Goal: Information Seeking & Learning: Understand process/instructions

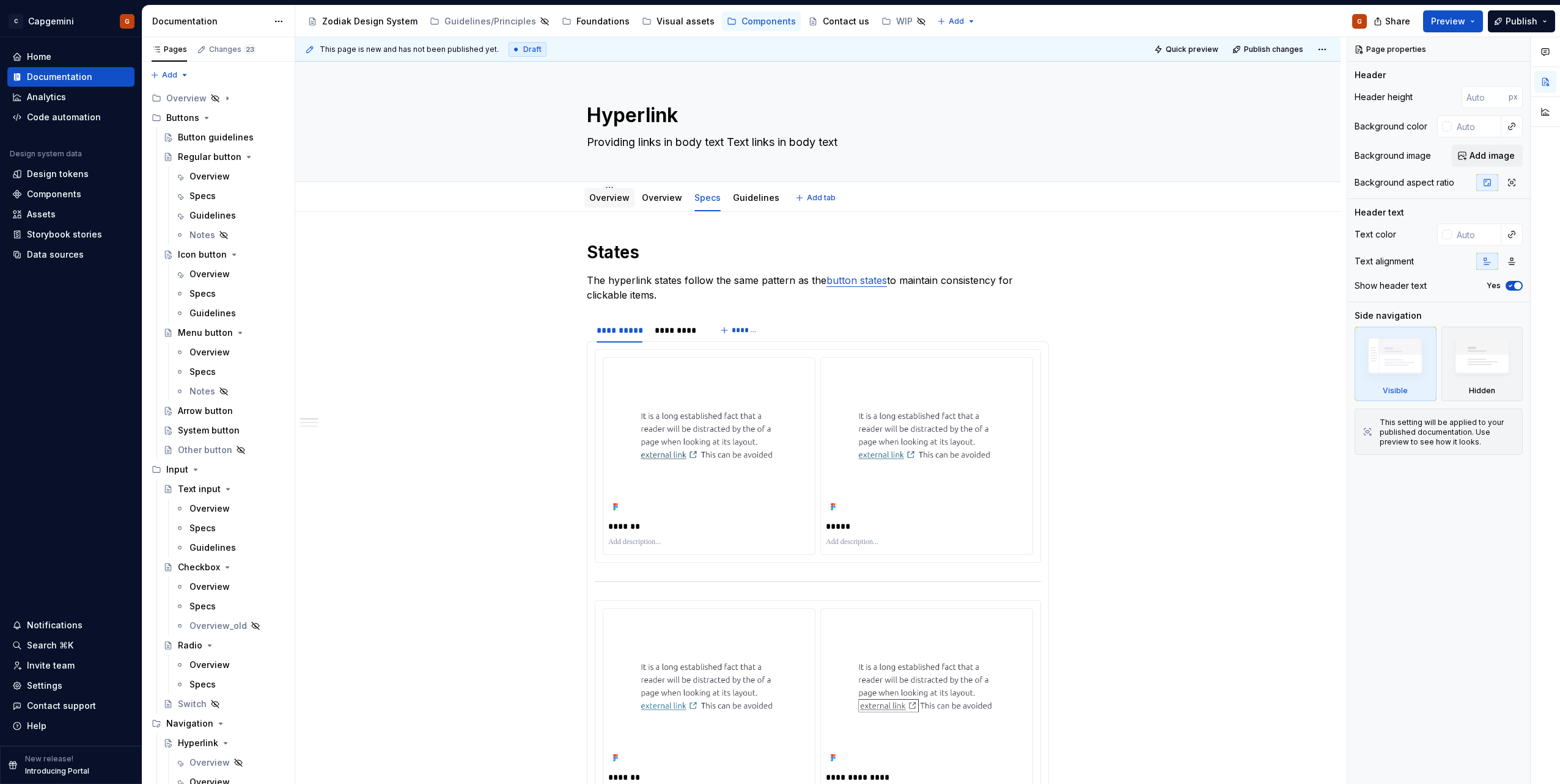
click at [600, 204] on div "Overview" at bounding box center [609, 198] width 40 height 15
click at [645, 208] on div "Overview" at bounding box center [662, 198] width 50 height 22
click at [660, 202] on link "Overview" at bounding box center [662, 197] width 40 height 10
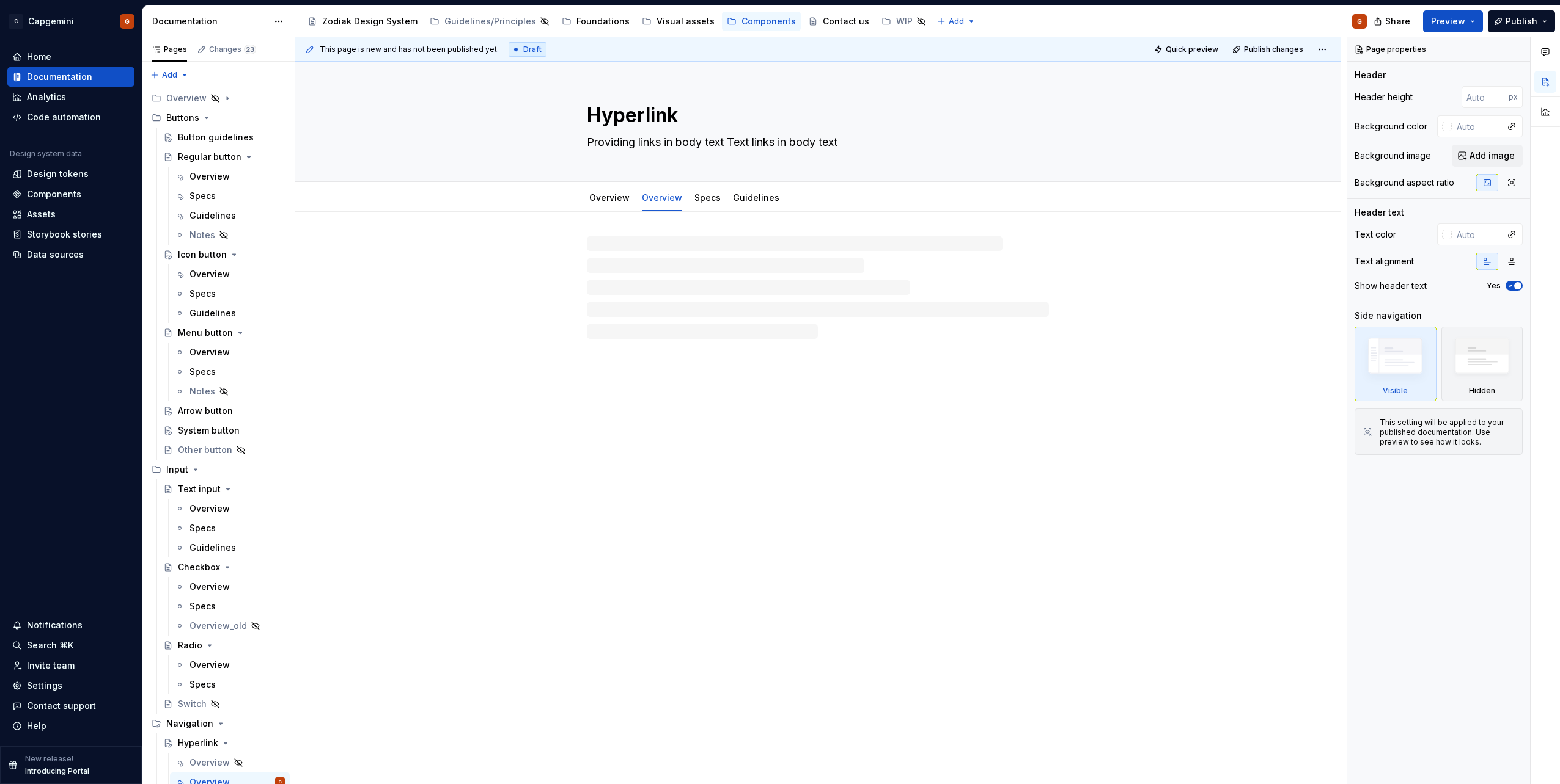
type textarea "*"
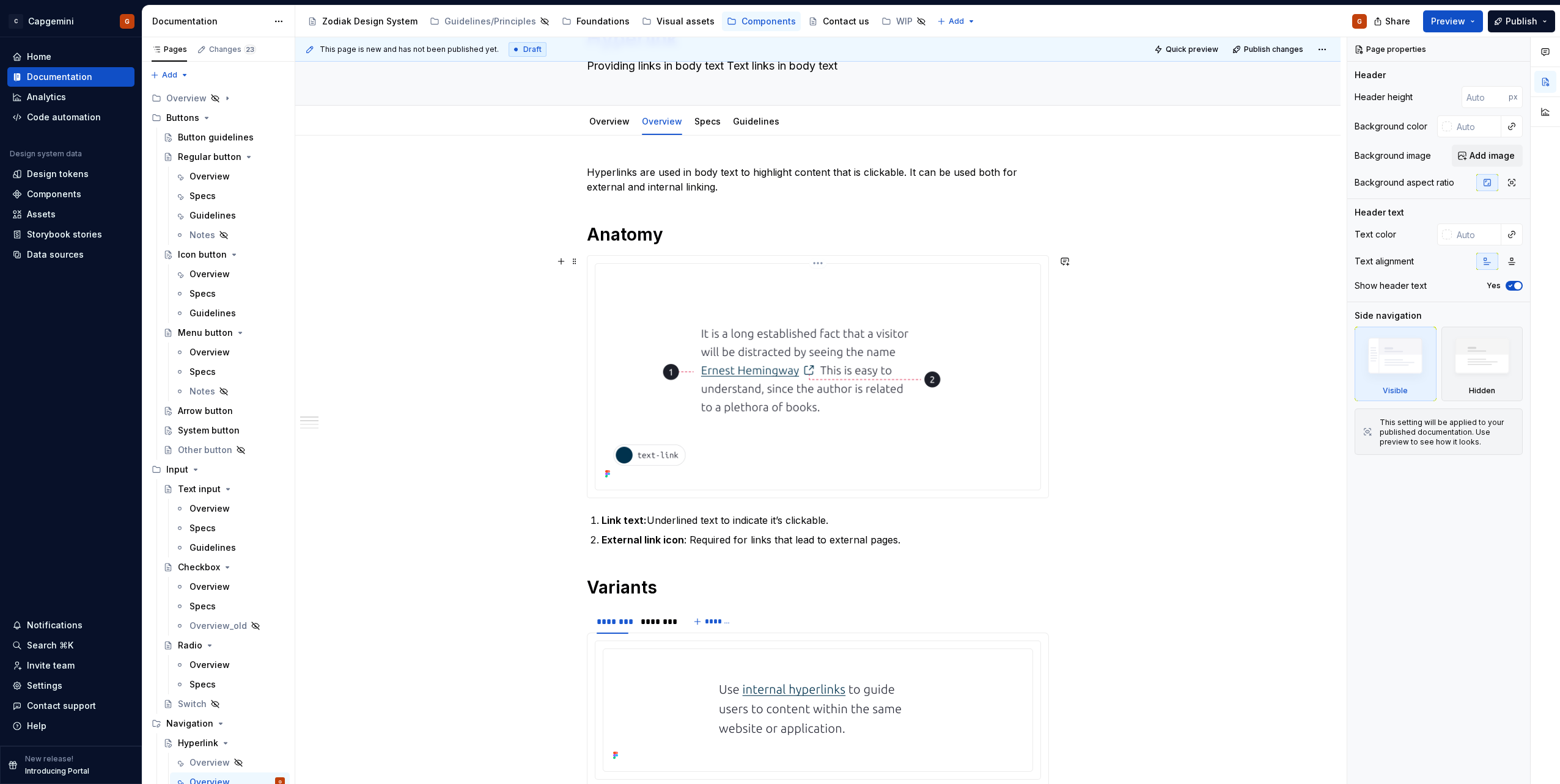
scroll to position [183, 0]
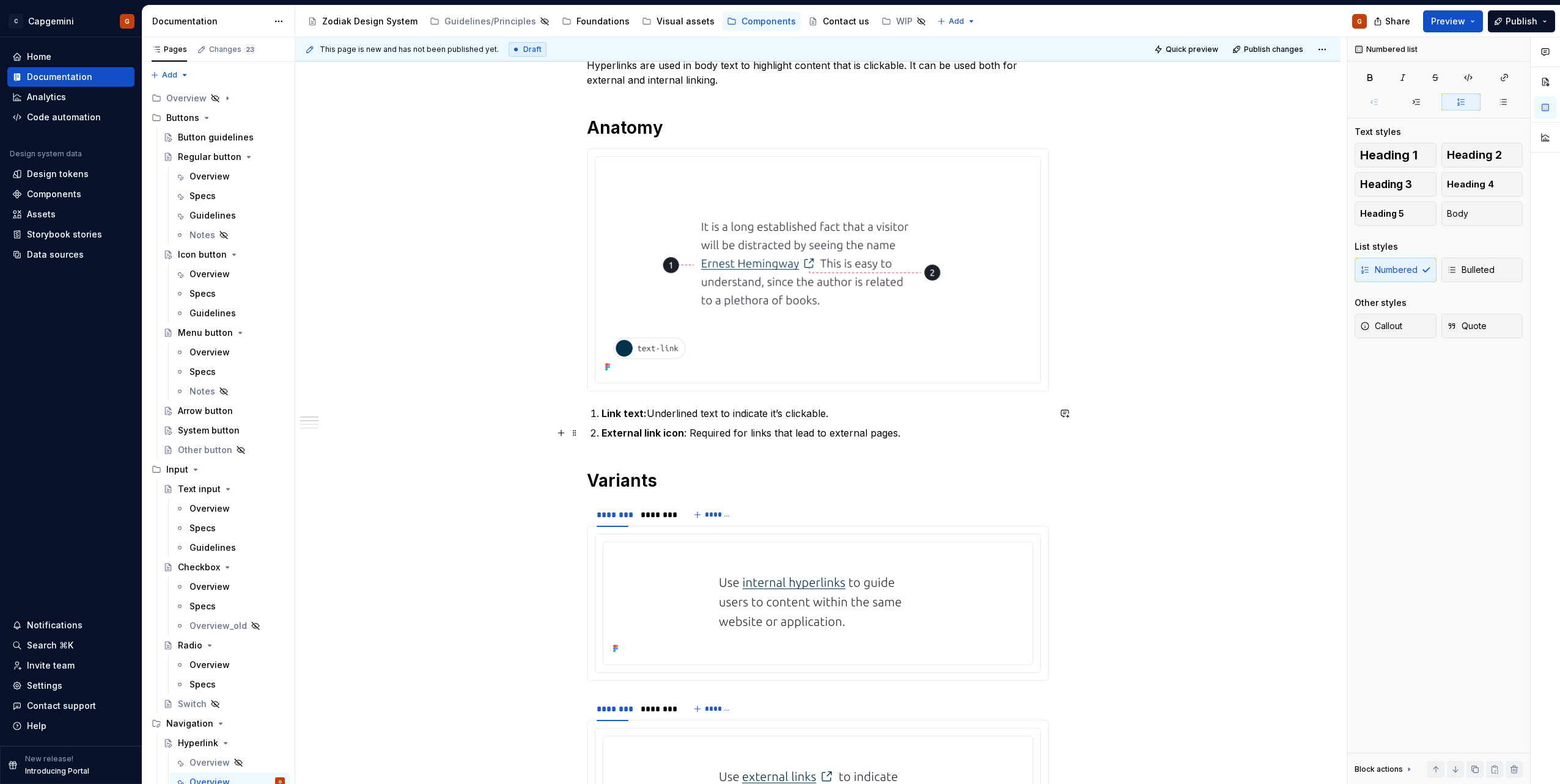
click at [806, 439] on p "External link icon : Required for links that lead to external pages." at bounding box center [825, 433] width 448 height 15
click at [869, 437] on p "External link icon : Required for links that lead to external pages." at bounding box center [825, 433] width 448 height 15
click at [876, 439] on p "External link icon : Required for links that lead to external pages." at bounding box center [825, 433] width 448 height 15
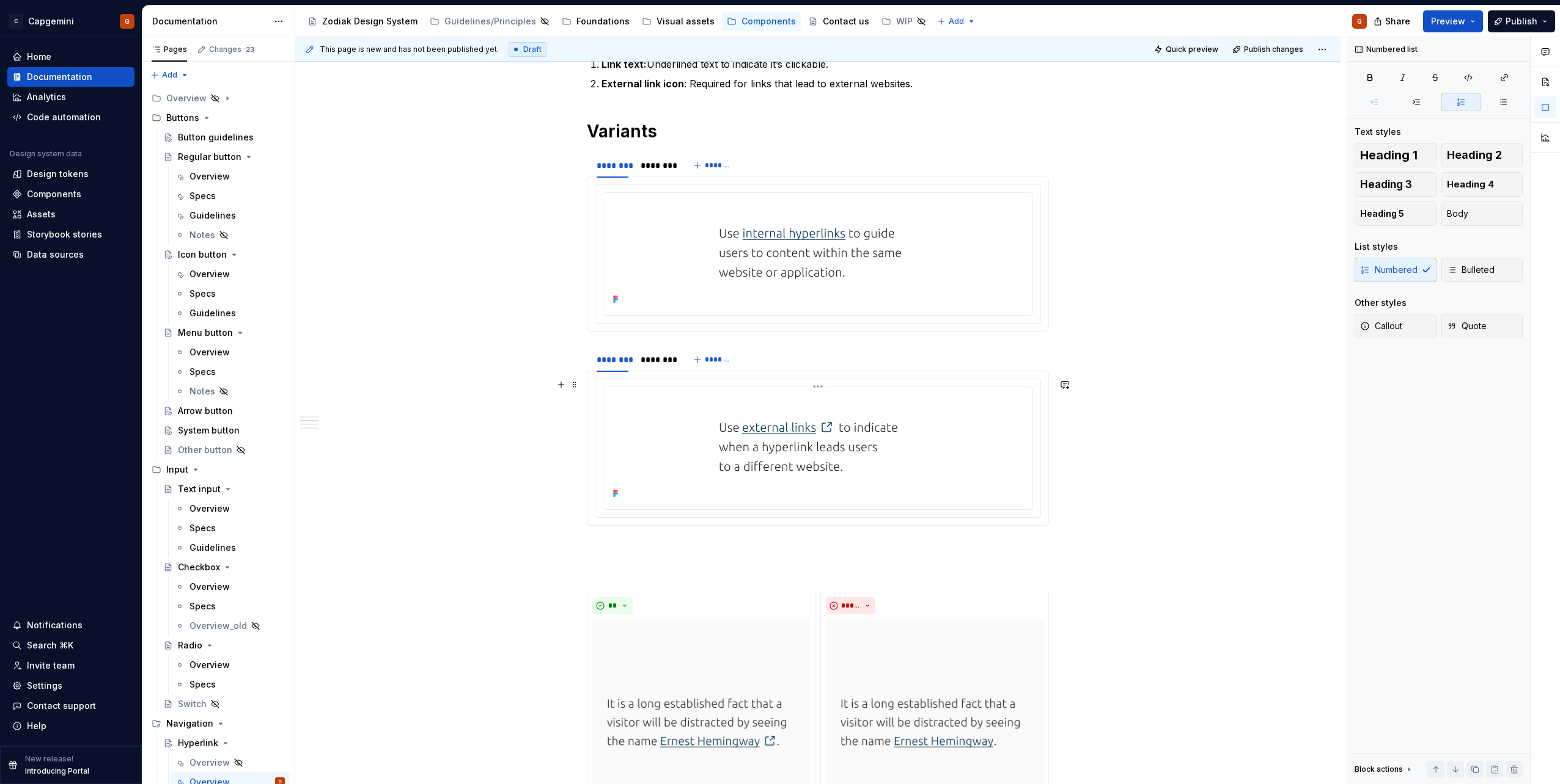
scroll to position [550, 0]
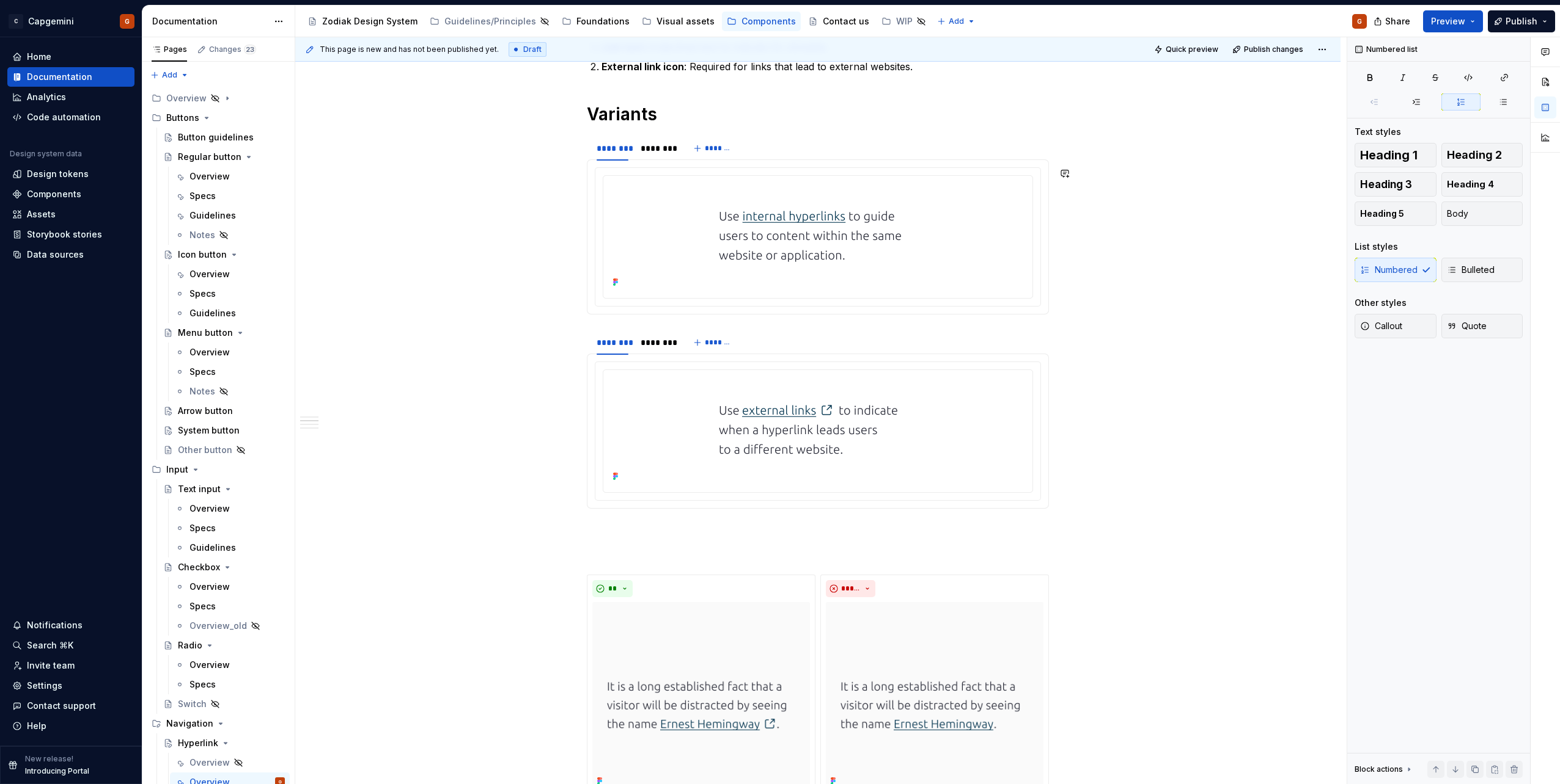
type textarea "*"
